Goal: Find specific page/section: Find specific page/section

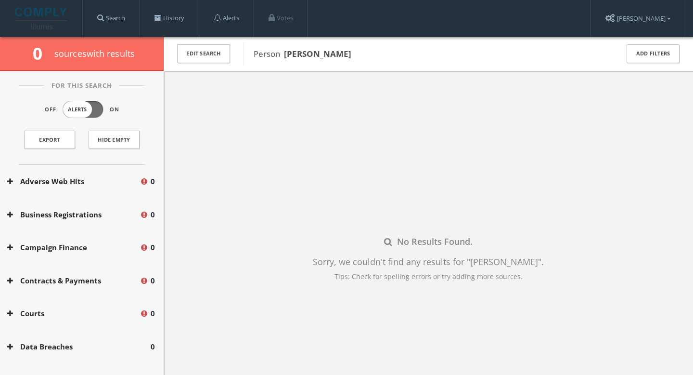
click at [315, 67] on div "Edit Search Person [PERSON_NAME] Add Filters" at bounding box center [429, 54] width 530 height 34
click at [302, 57] on b "[PERSON_NAME]" at bounding box center [317, 53] width 67 height 11
click at [171, 63] on div "Edit Search" at bounding box center [204, 54] width 80 height 34
click at [191, 60] on button "Edit Search" at bounding box center [203, 53] width 53 height 19
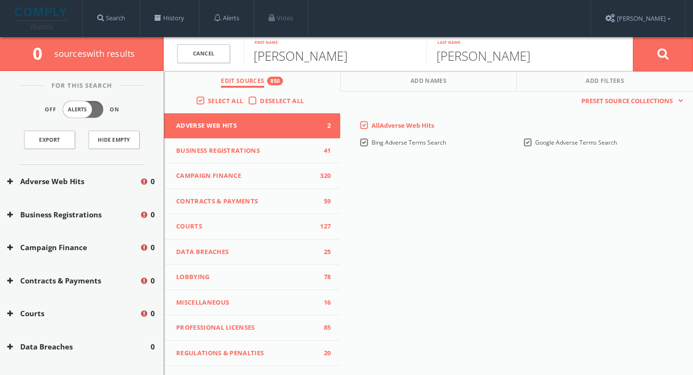
click at [298, 61] on input "[PERSON_NAME]" at bounding box center [335, 53] width 183 height 25
paste input "[PERSON_NAME]"
click at [256, 57] on input "[PERSON_NAME]" at bounding box center [335, 53] width 183 height 25
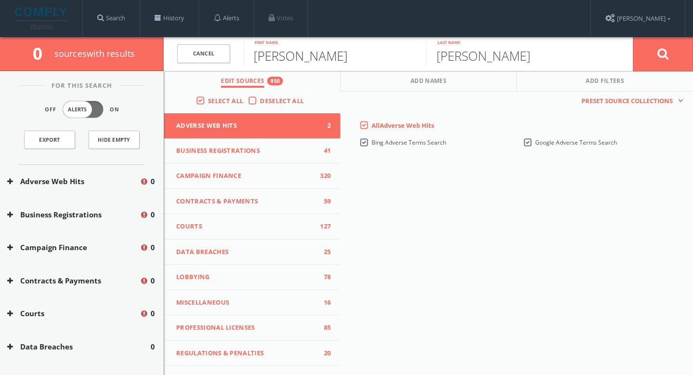
click at [309, 56] on input "[PERSON_NAME]" at bounding box center [335, 53] width 183 height 25
drag, startPoint x: 352, startPoint y: 57, endPoint x: 294, endPoint y: 54, distance: 58.3
click at [294, 54] on input "SayokoKuwahara" at bounding box center [335, 53] width 183 height 25
type input "Sayoko"
click at [474, 59] on input "[PERSON_NAME]" at bounding box center [518, 53] width 183 height 25
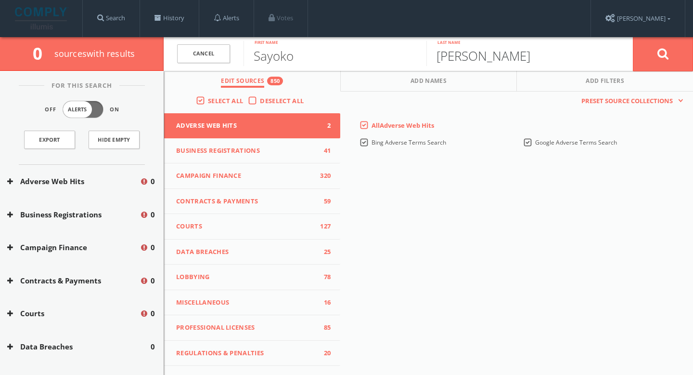
click at [474, 59] on input "[PERSON_NAME]" at bounding box center [518, 53] width 183 height 25
paste input "Kuwahara"
type input "Kuwahara"
click at [671, 54] on button at bounding box center [663, 54] width 60 height 35
